Goal: Transaction & Acquisition: Purchase product/service

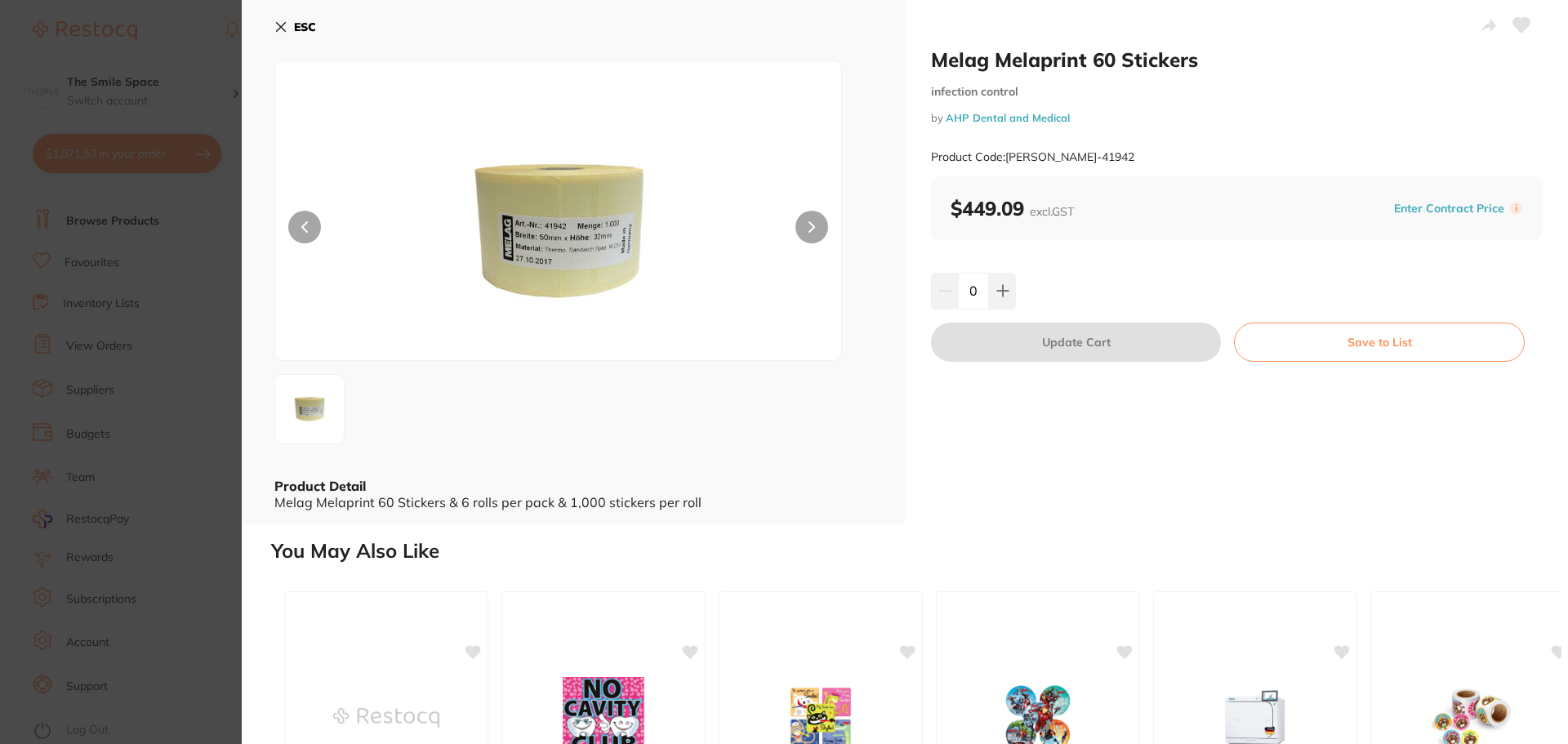
click at [203, 214] on section "Melag Melaprint 60 Stickers infection control by AHP Dental and Medical Product…" at bounding box center [784, 372] width 1568 height 744
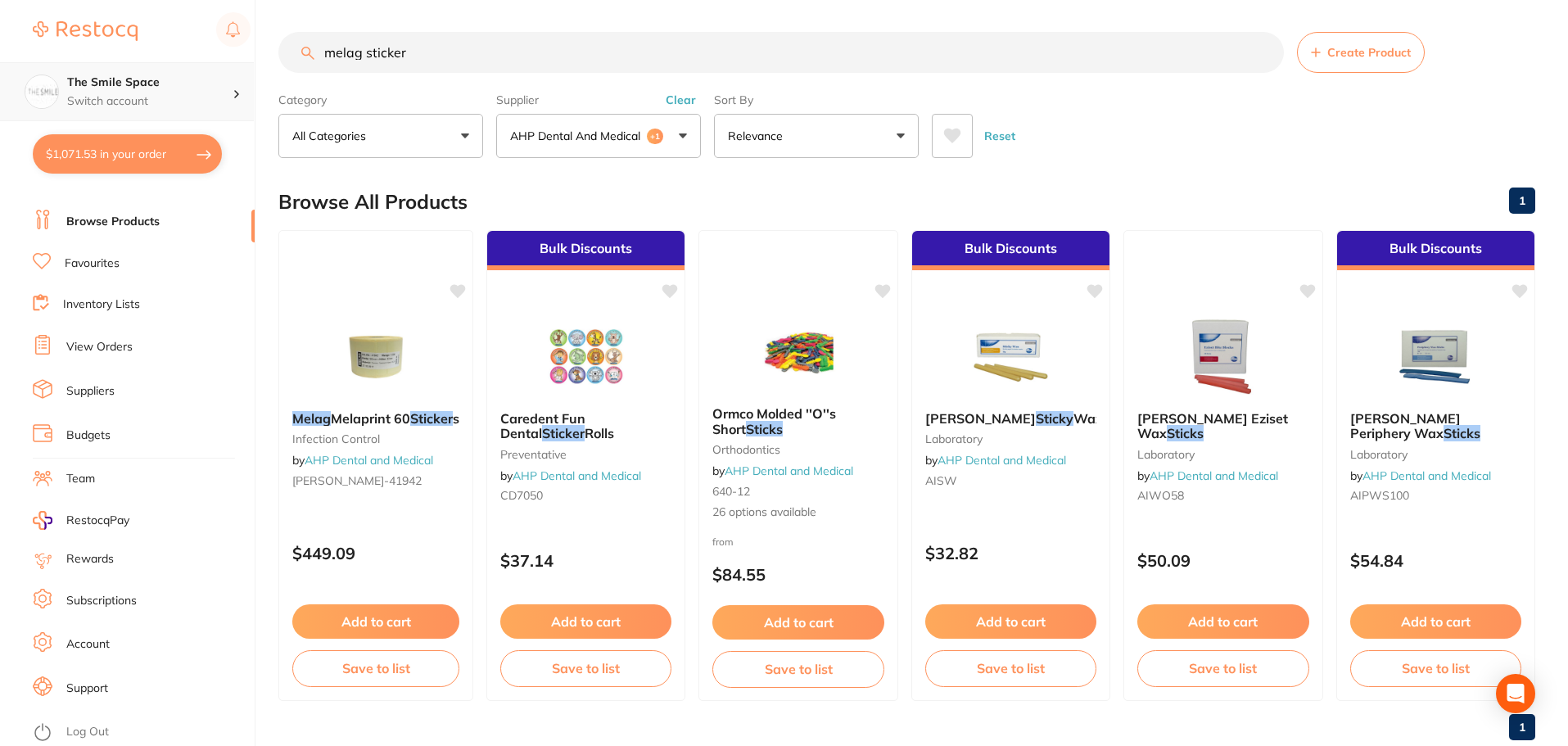
scroll to position [1, 0]
drag, startPoint x: 479, startPoint y: 67, endPoint x: 0, endPoint y: 97, distance: 479.9
click at [0, 97] on div "$1,071.53 The Smile Space Switch account The Smile Space $1,071.53 in your orde…" at bounding box center [784, 372] width 1568 height 746
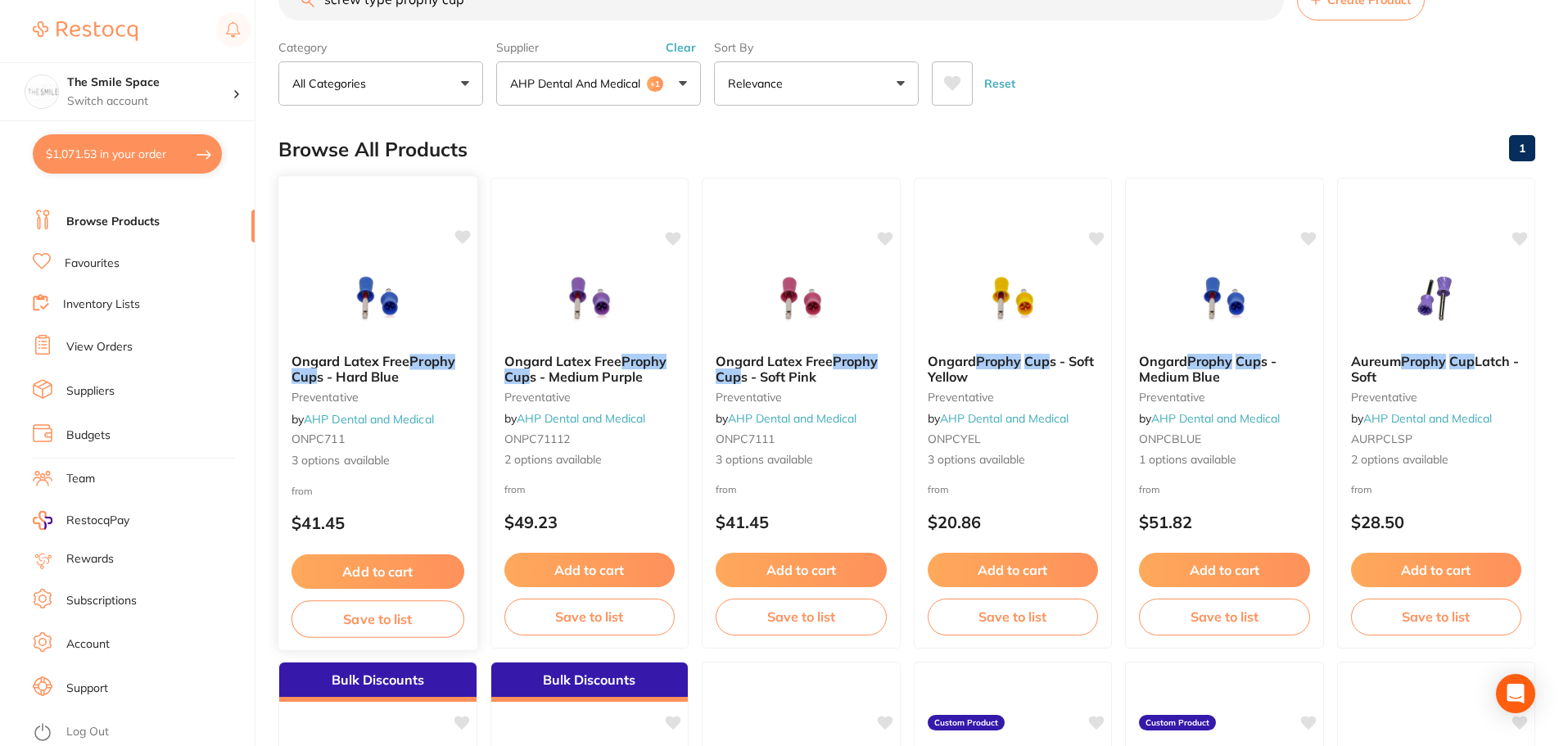
scroll to position [82, 0]
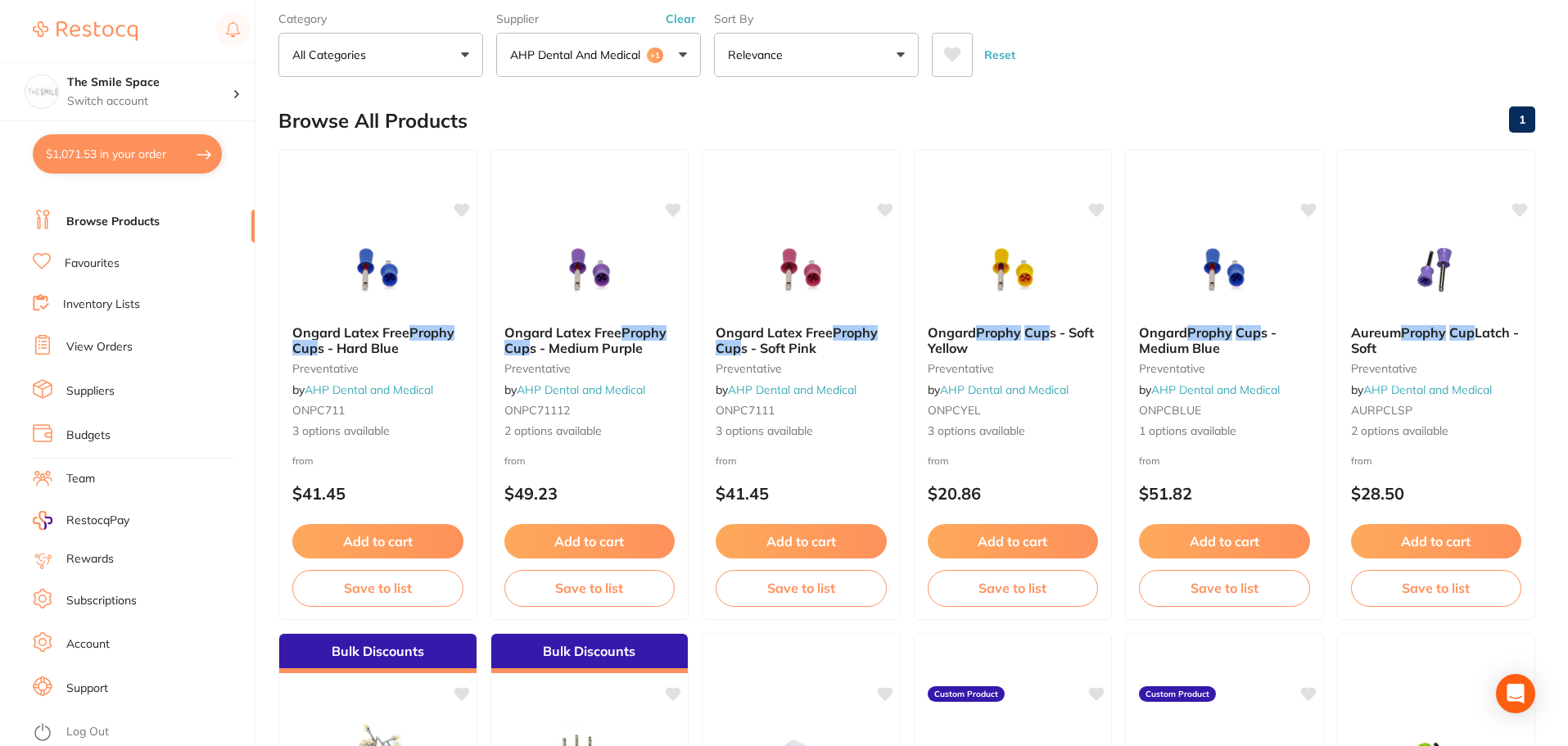
click at [679, 16] on button "Clear" at bounding box center [681, 18] width 40 height 15
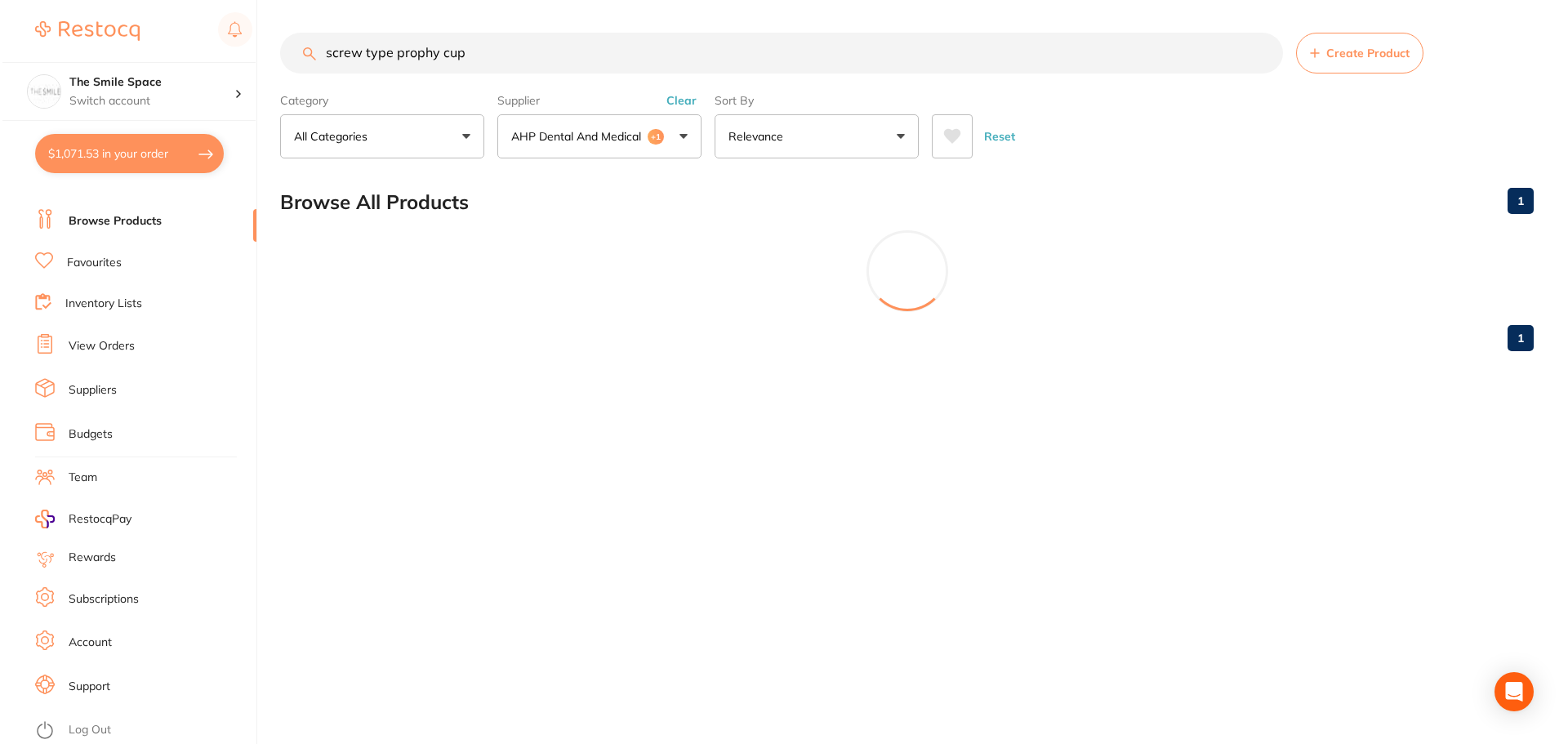
scroll to position [0, 0]
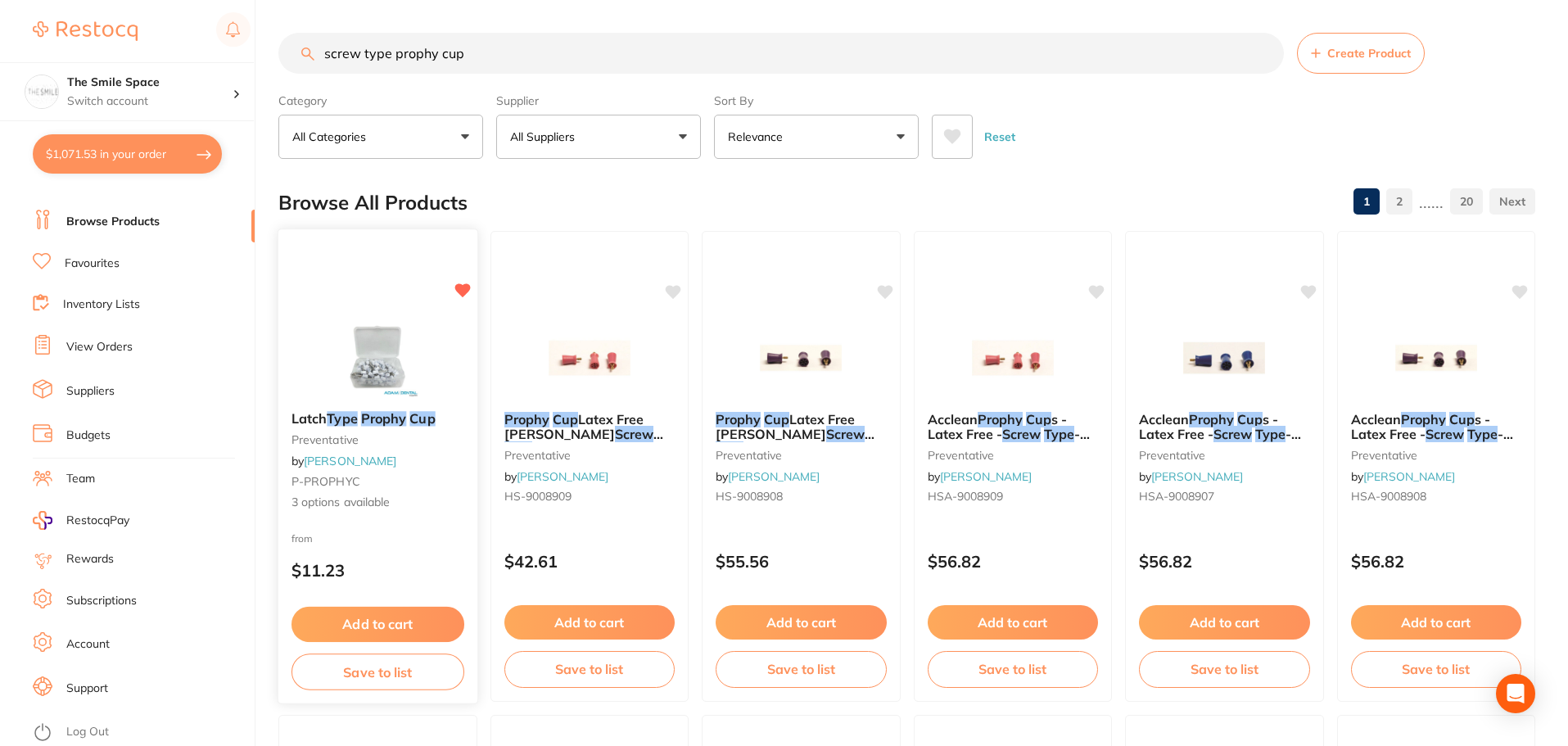
click at [339, 501] on span "3 options available" at bounding box center [378, 503] width 173 height 17
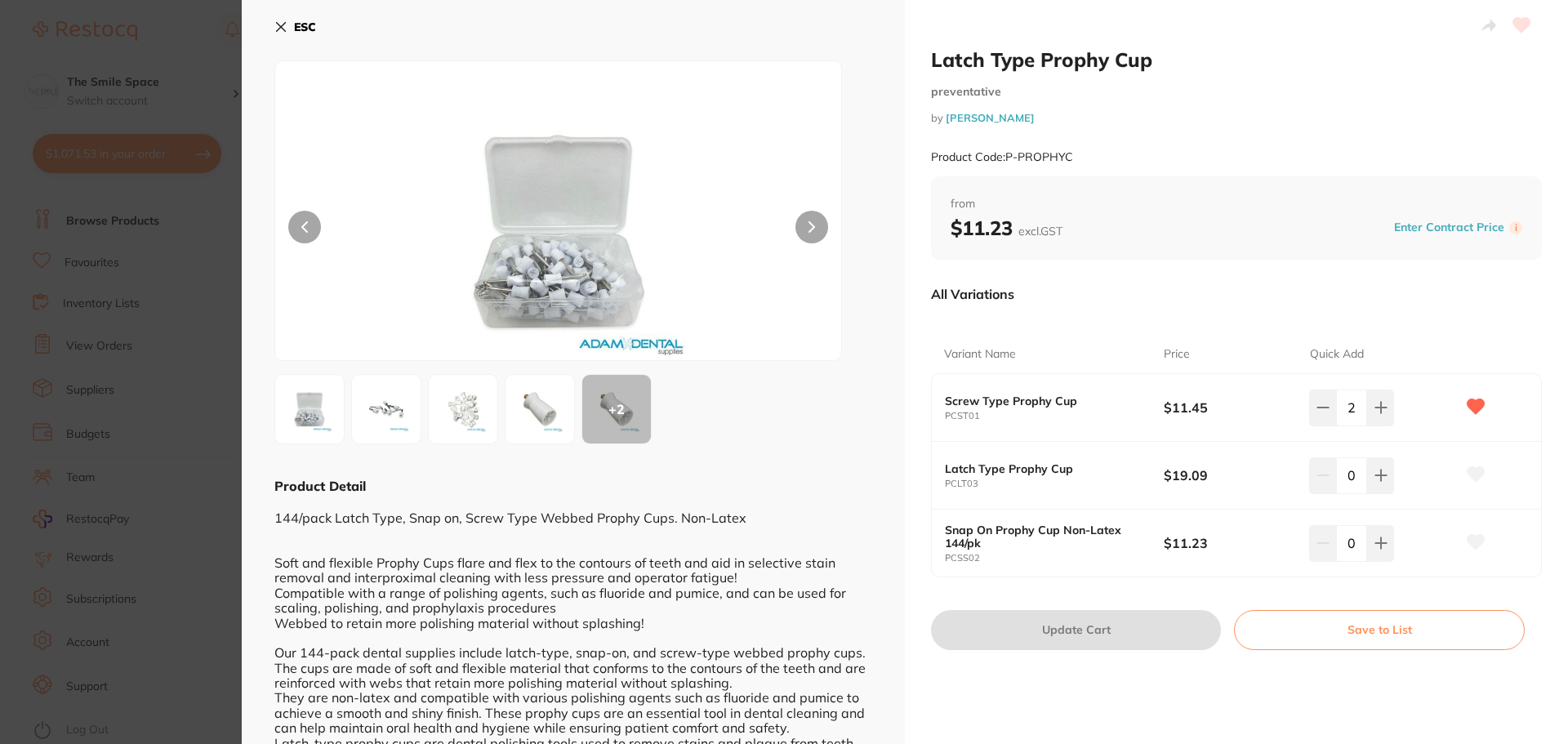
click at [285, 26] on icon at bounding box center [281, 27] width 13 height 13
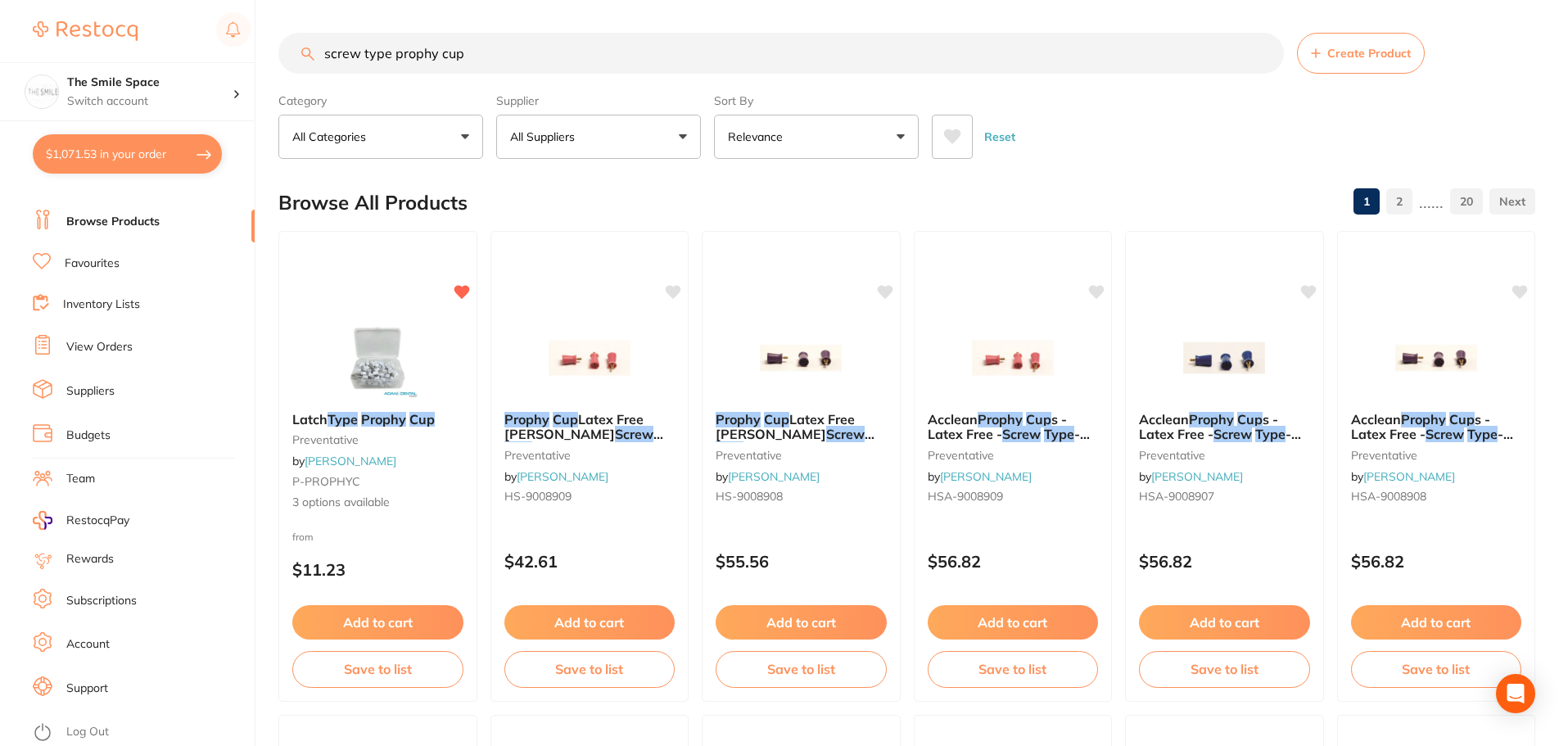
drag, startPoint x: 568, startPoint y: 62, endPoint x: 0, endPoint y: 39, distance: 568.5
click at [0, 39] on div "$1,071.53 The Smile Space Switch account The Smile Space $1,071.53 in your orde…" at bounding box center [784, 373] width 1568 height 746
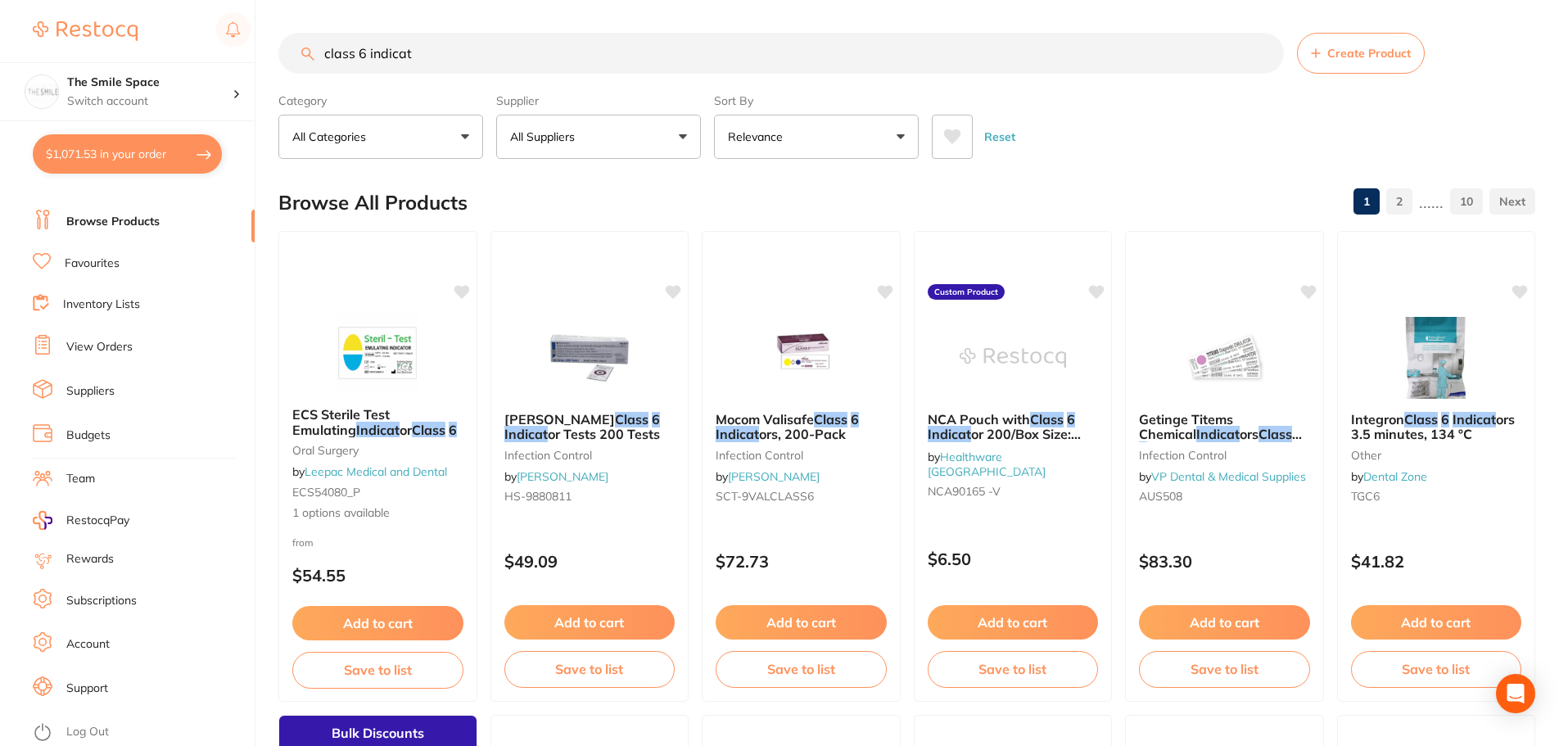
drag, startPoint x: 658, startPoint y: 48, endPoint x: 0, endPoint y: 50, distance: 658.0
click at [0, 55] on div "$1,071.53 The Smile Space Switch account The Smile Space $1,071.53 in your orde…" at bounding box center [784, 373] width 1568 height 746
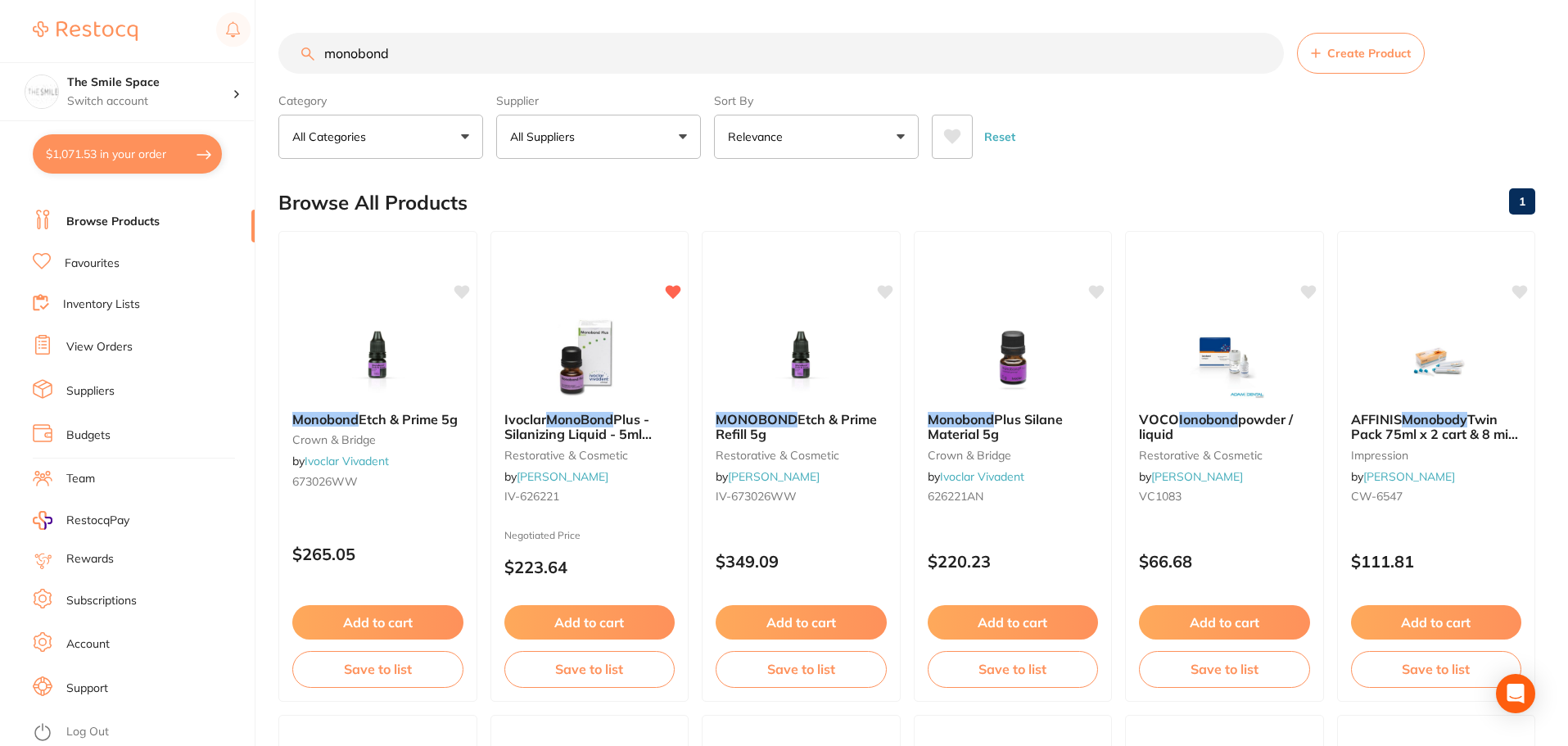
drag, startPoint x: 502, startPoint y: 51, endPoint x: 108, endPoint y: 30, distance: 394.6
click at [108, 30] on div "$1,071.53 The Smile Space Switch account The Smile Space $1,071.53 in your orde…" at bounding box center [784, 373] width 1568 height 746
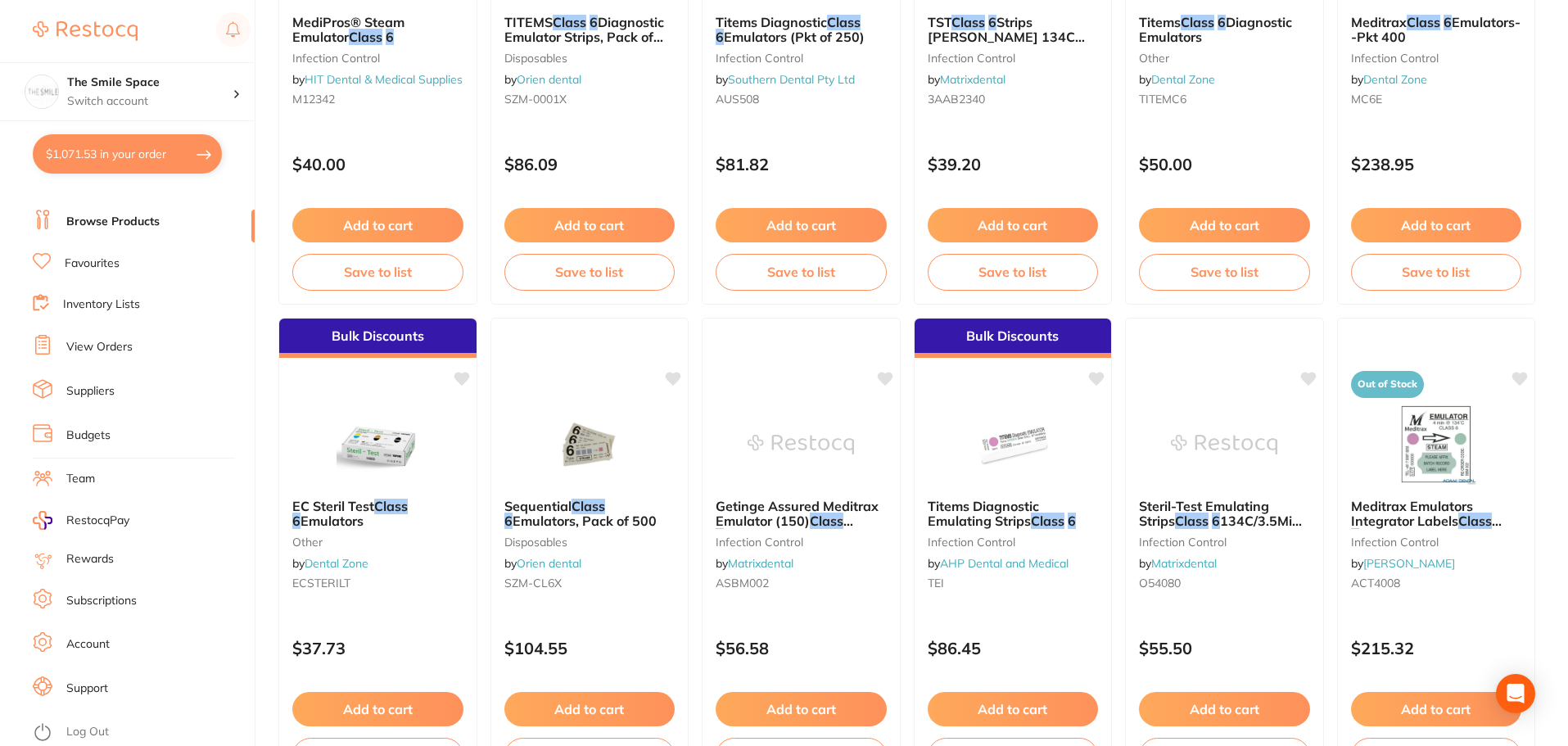
scroll to position [1883, 0]
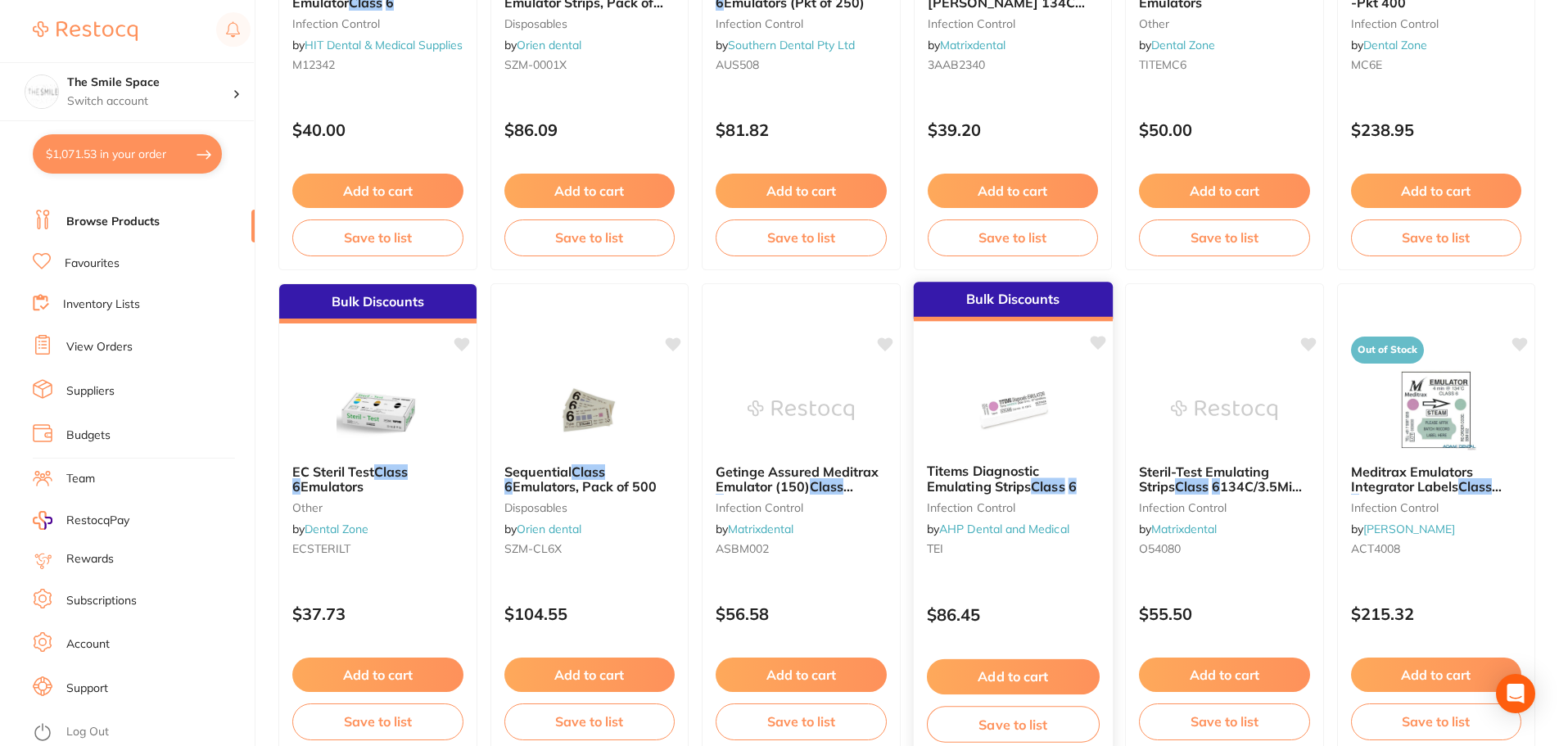
type input "class 6 indicator"
click at [1021, 436] on img at bounding box center [1012, 409] width 108 height 83
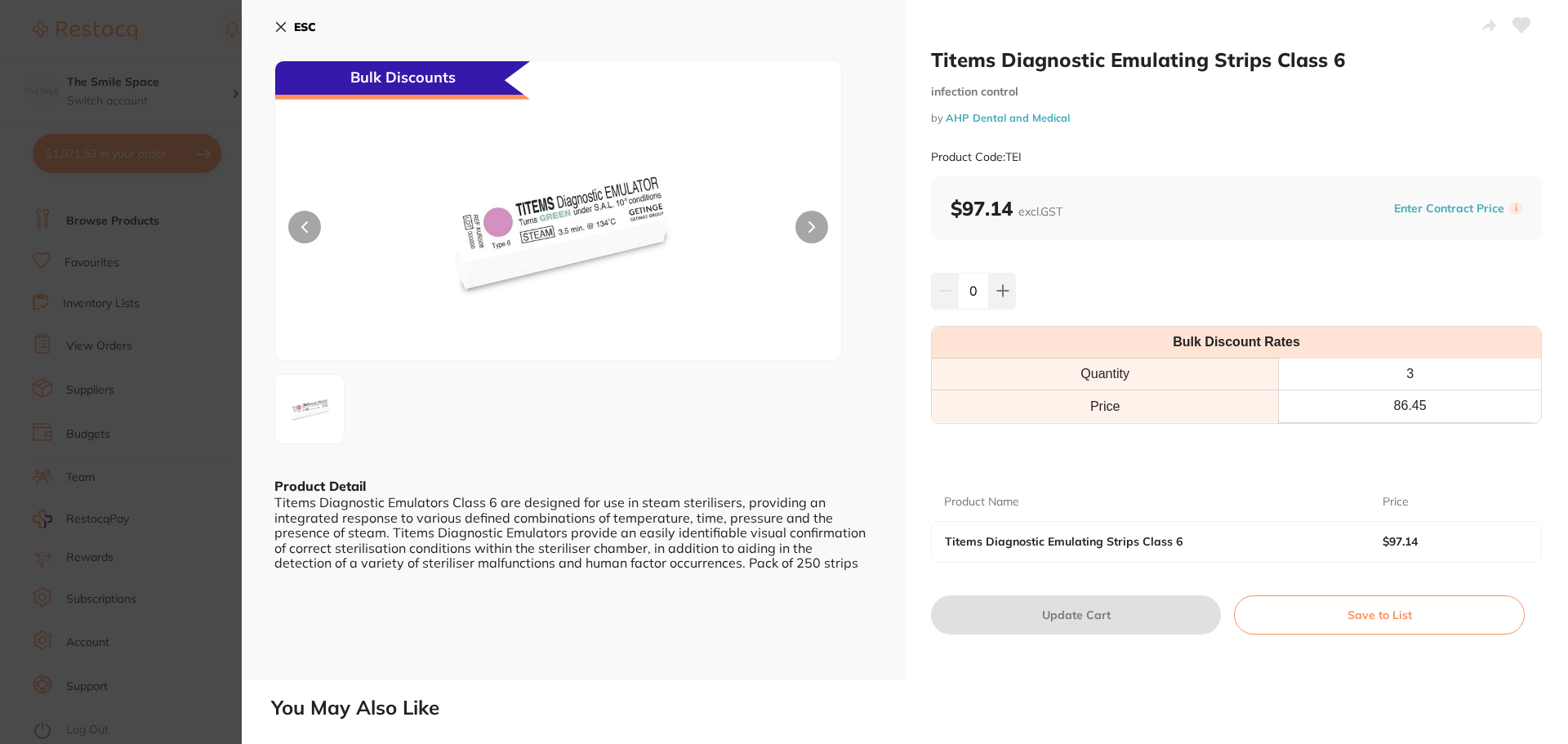
click at [175, 285] on section "Titems Diagnostic Emulating Strips Class 6 infection control by AHP Dental and …" at bounding box center [784, 372] width 1568 height 744
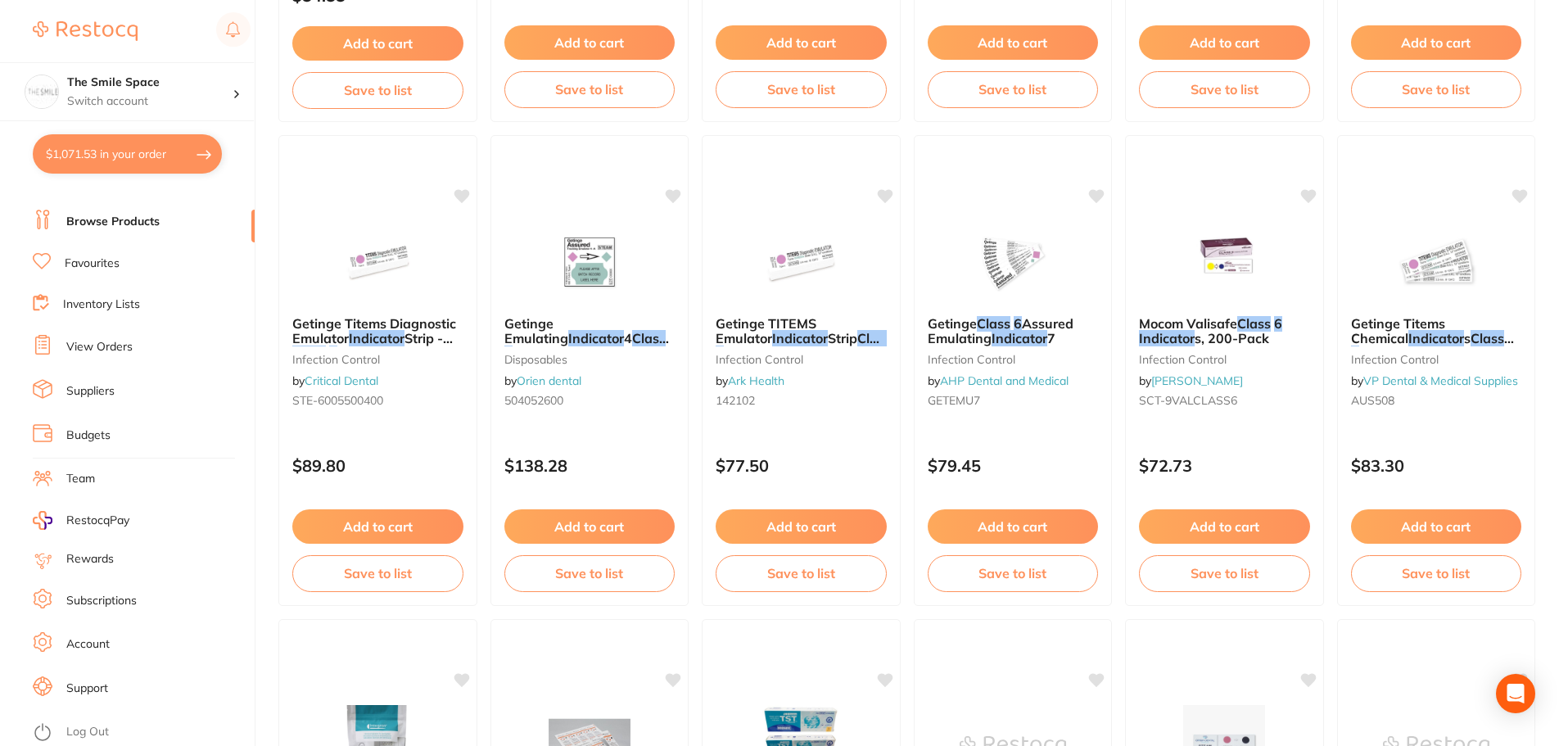
scroll to position [573, 0]
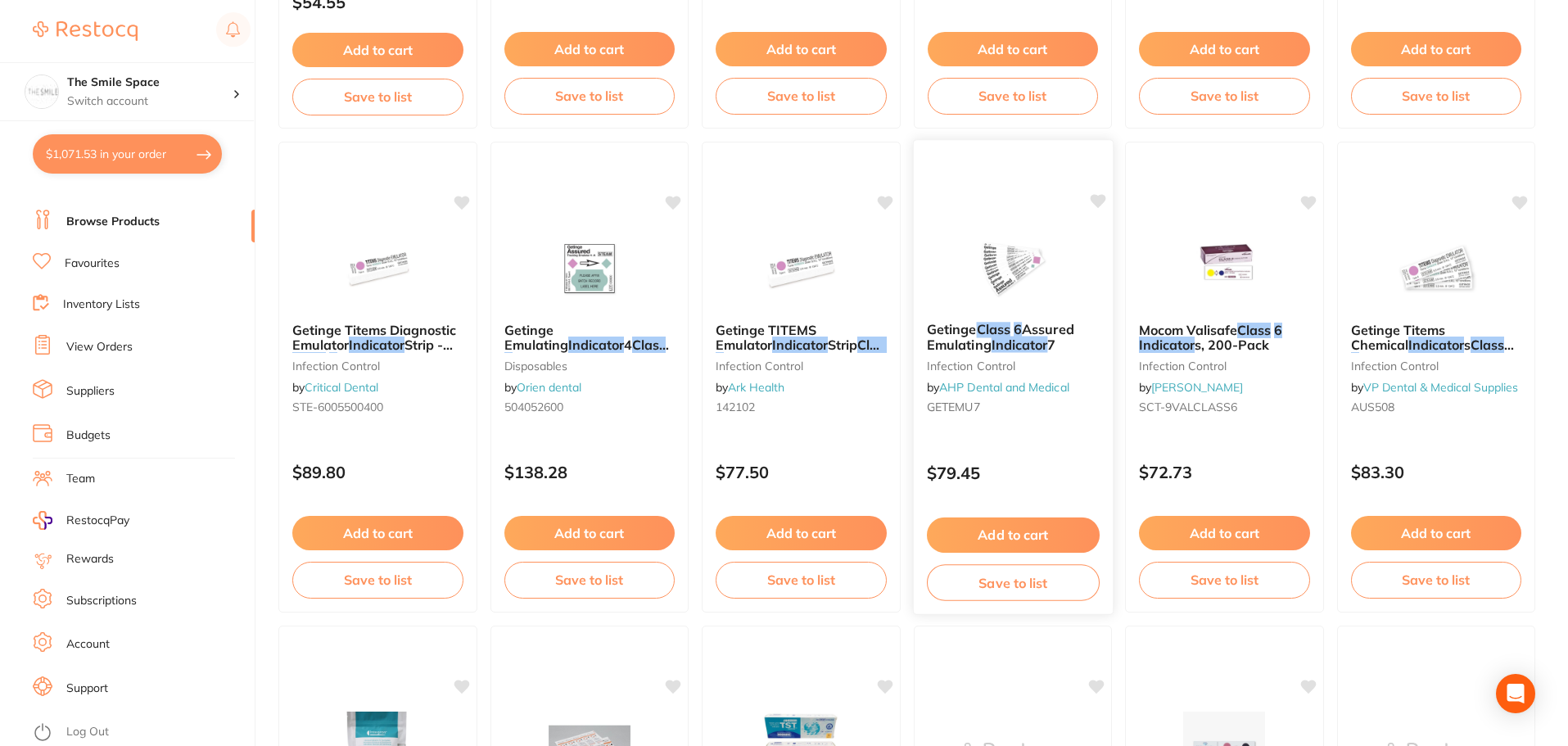
click at [1033, 401] on small "GETEMU7" at bounding box center [1013, 407] width 173 height 13
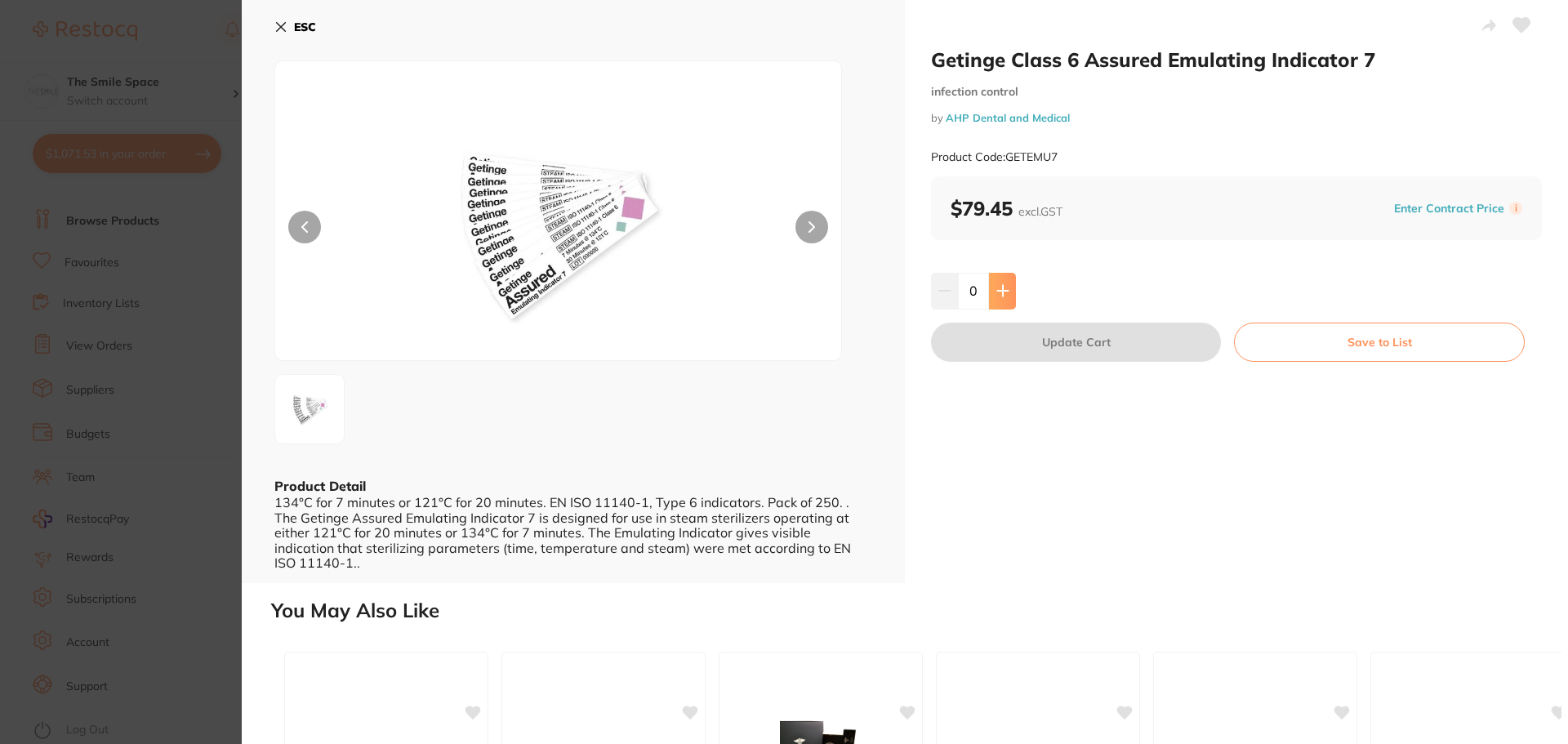
click at [1002, 299] on button at bounding box center [1002, 290] width 27 height 36
type input "1"
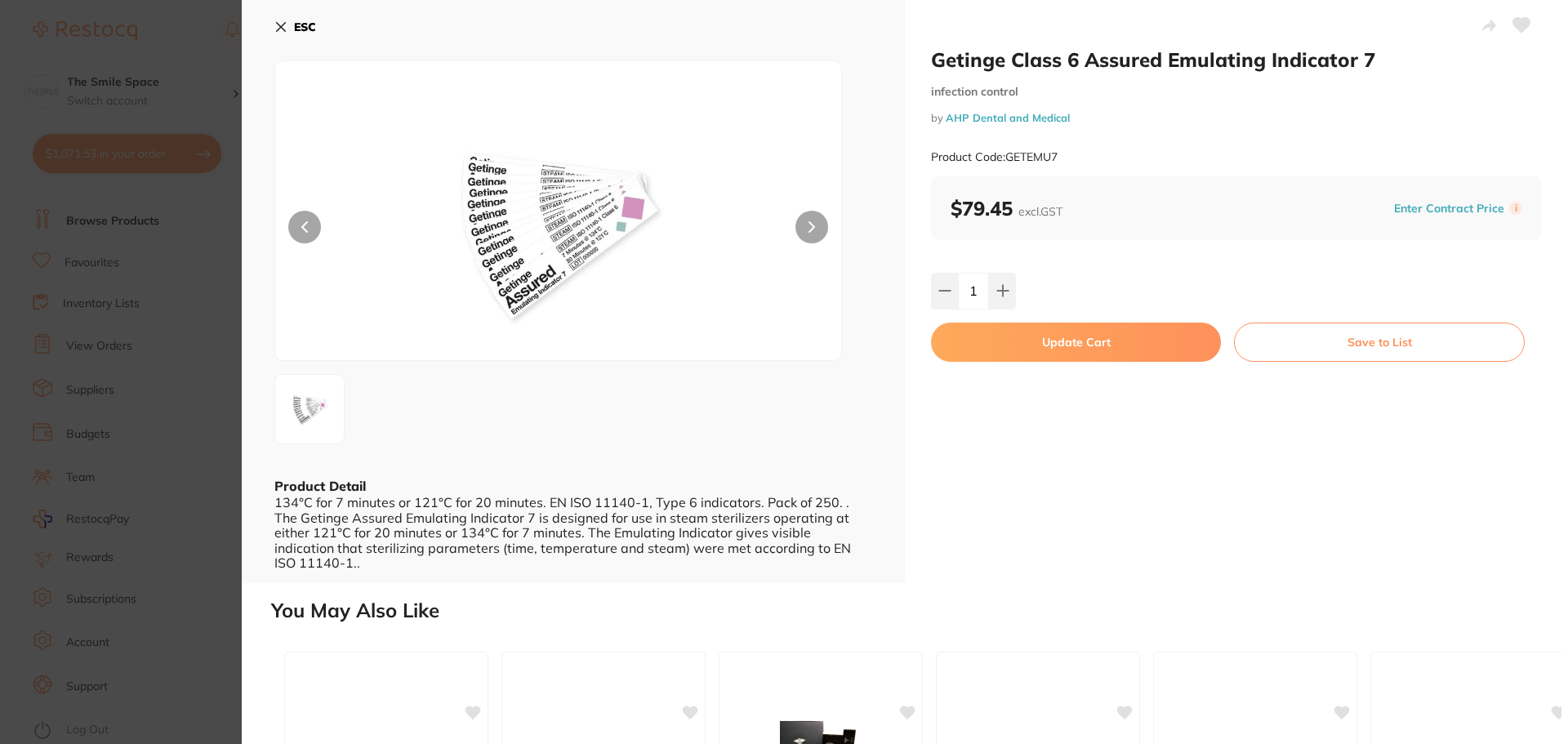
click at [1036, 344] on button "Update Cart" at bounding box center [1076, 342] width 290 height 39
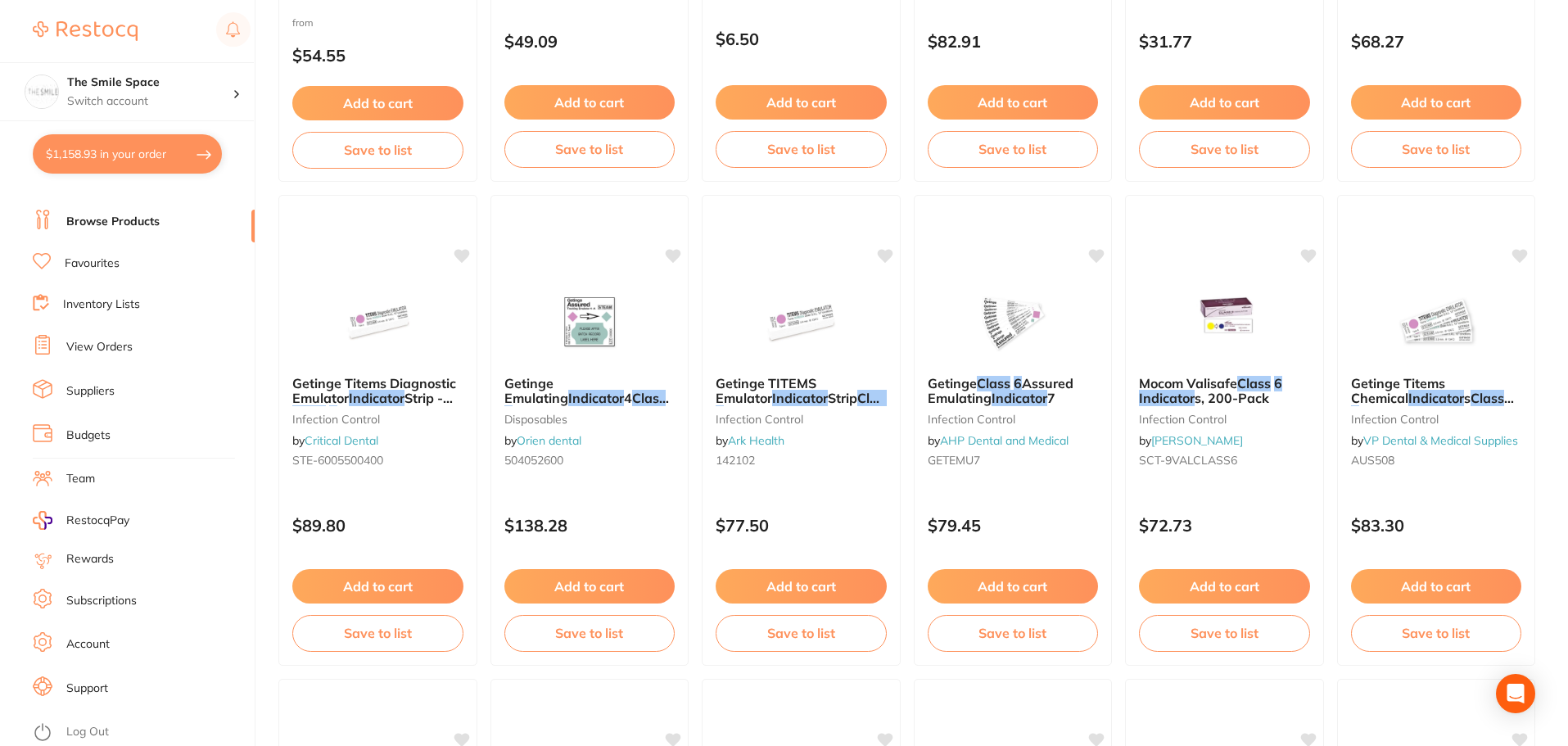
scroll to position [409, 0]
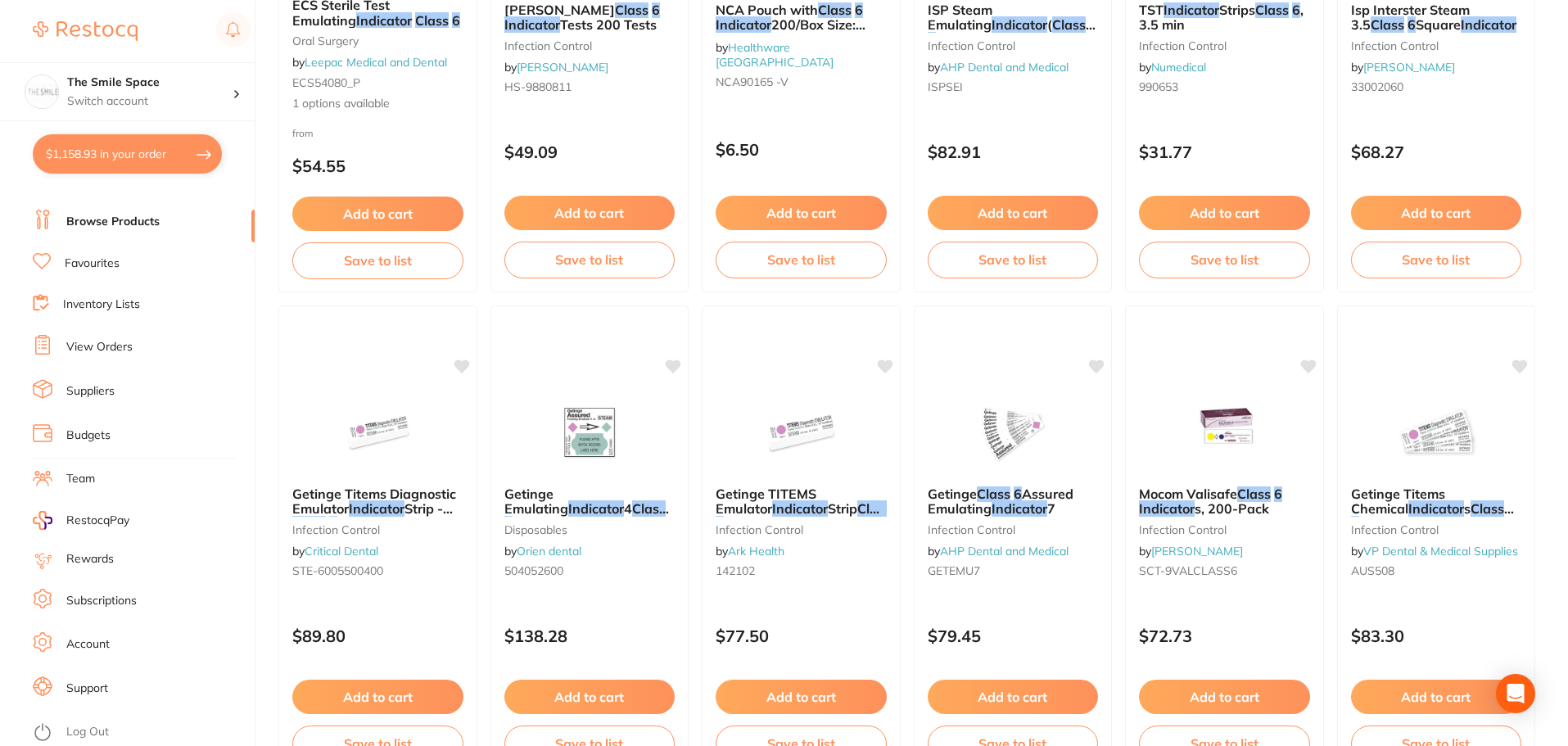
click at [71, 159] on button "$1,158.93 in your order" at bounding box center [128, 154] width 190 height 40
checkbox input "true"
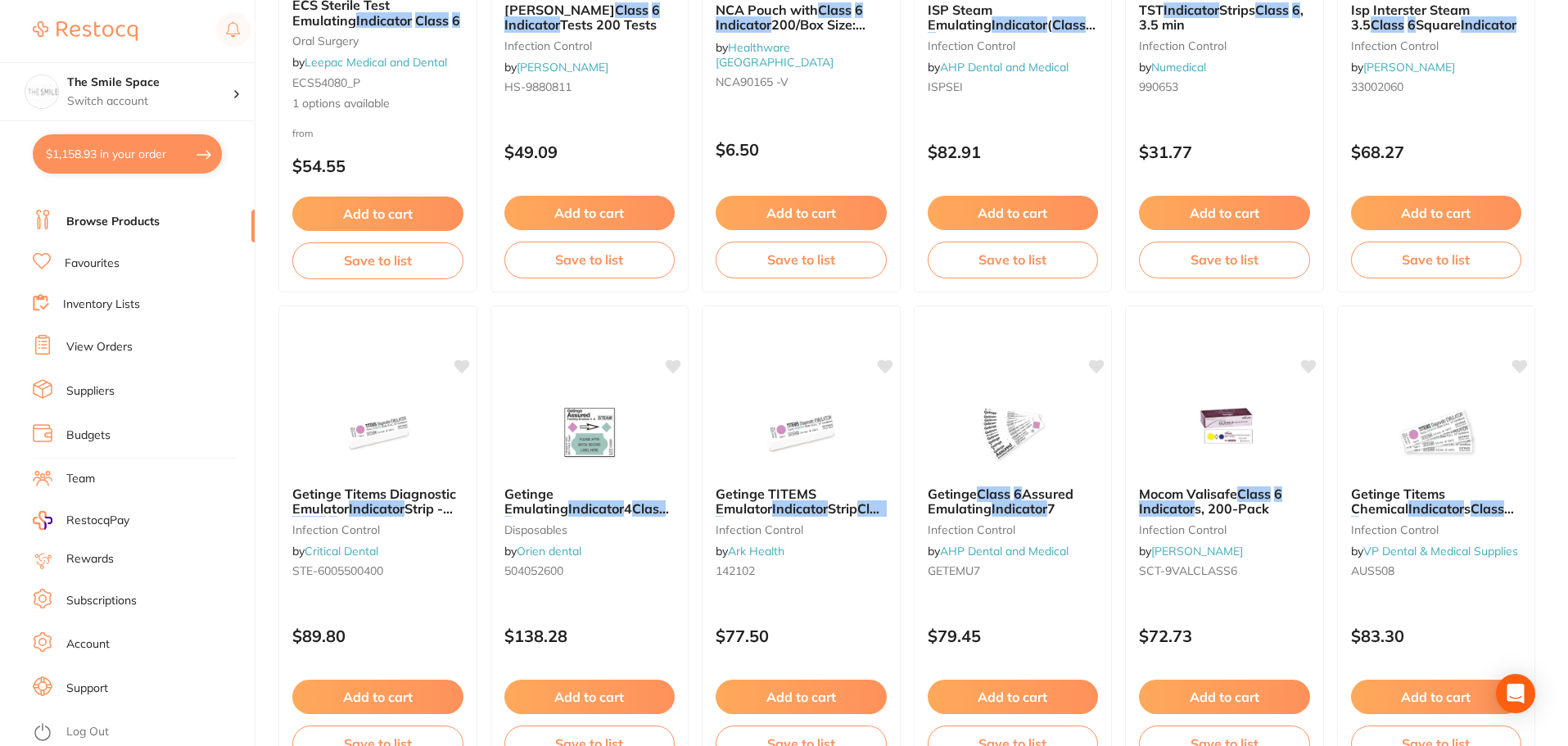
checkbox input "true"
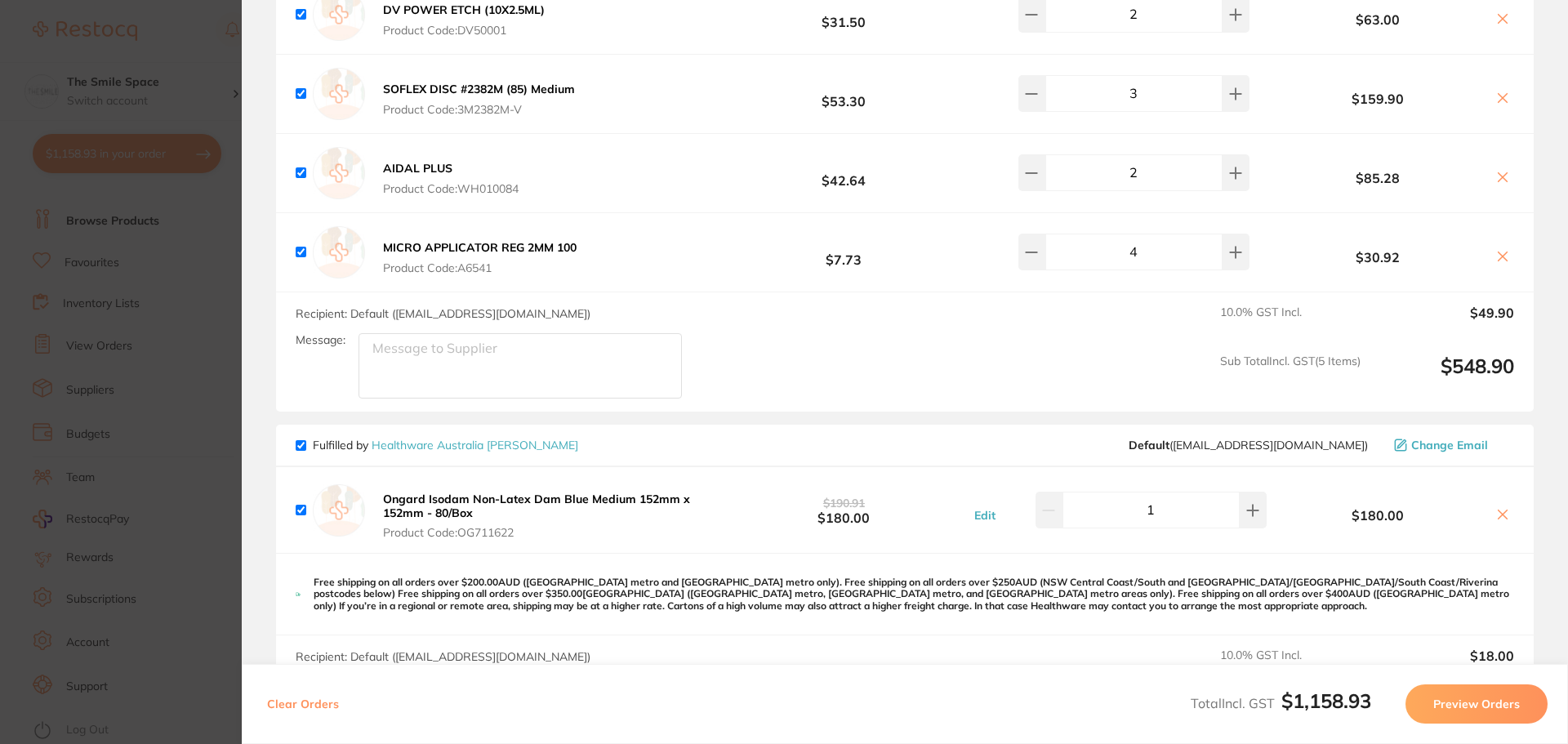
scroll to position [1382, 0]
